Goal: Task Accomplishment & Management: Manage account settings

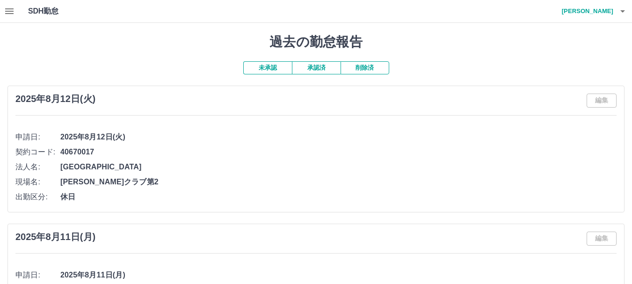
click at [617, 12] on icon "button" at bounding box center [622, 11] width 11 height 11
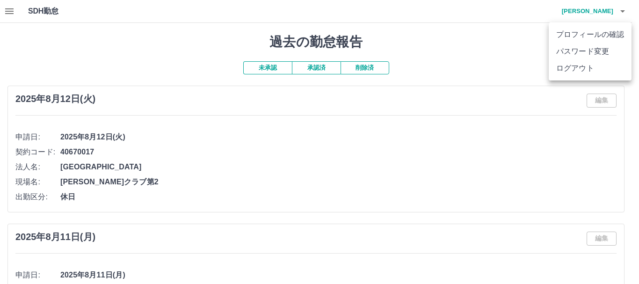
click at [594, 76] on li "ログアウト" at bounding box center [590, 68] width 83 height 17
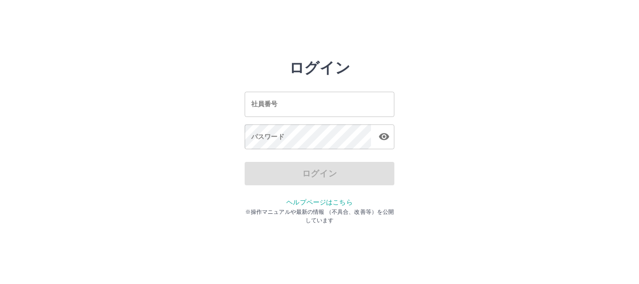
click at [292, 100] on input "社員番号" at bounding box center [320, 104] width 150 height 25
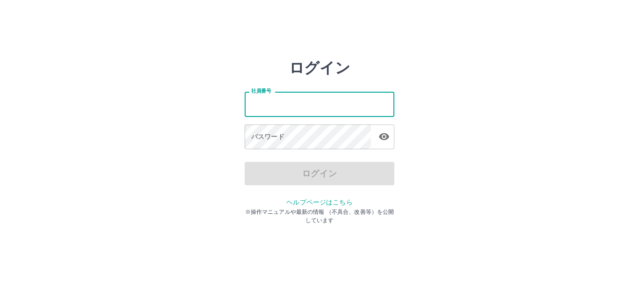
type input "*******"
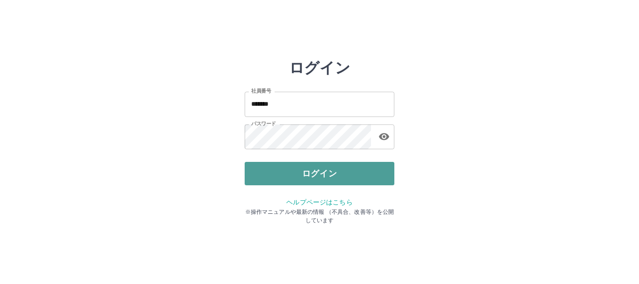
click at [289, 179] on button "ログイン" at bounding box center [320, 173] width 150 height 23
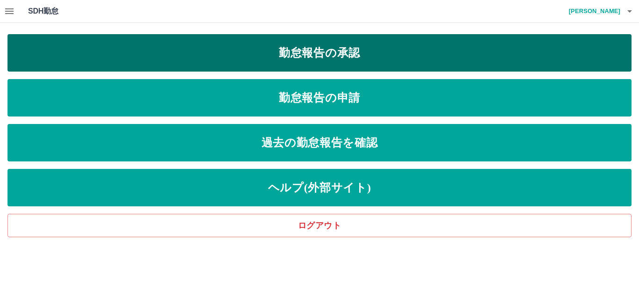
click at [382, 54] on link "勤怠報告の承認" at bounding box center [319, 52] width 624 height 37
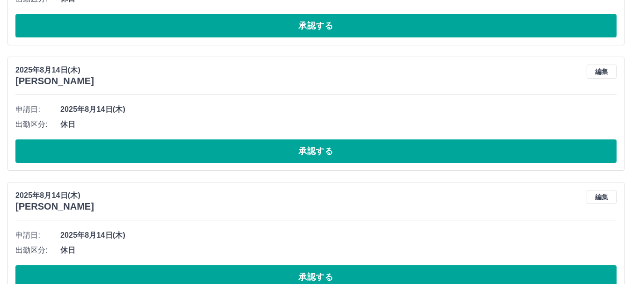
scroll to position [3137, 0]
